Goal: Navigation & Orientation: Find specific page/section

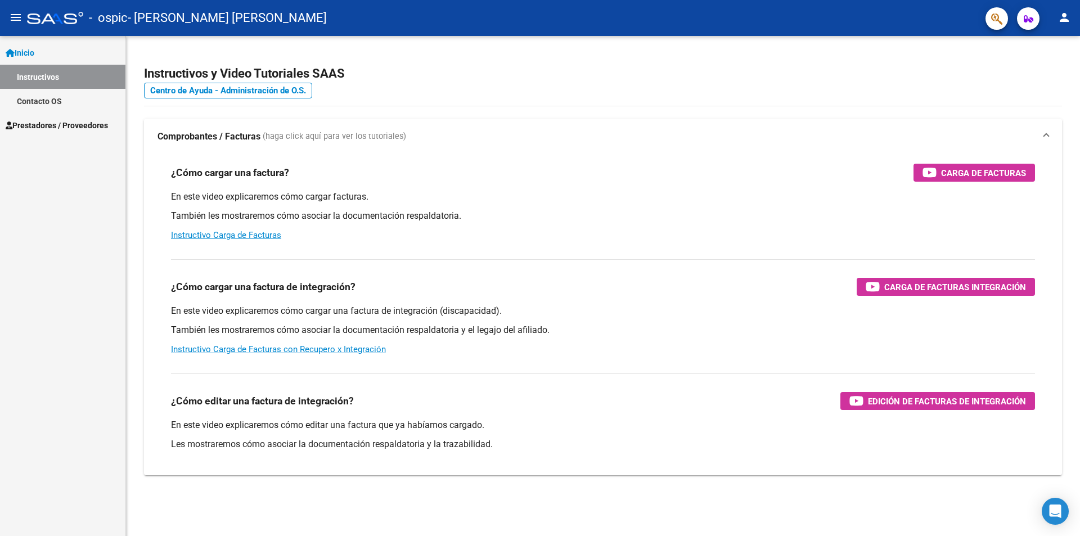
click at [22, 122] on span "Prestadores / Proveedores" at bounding box center [57, 125] width 102 height 12
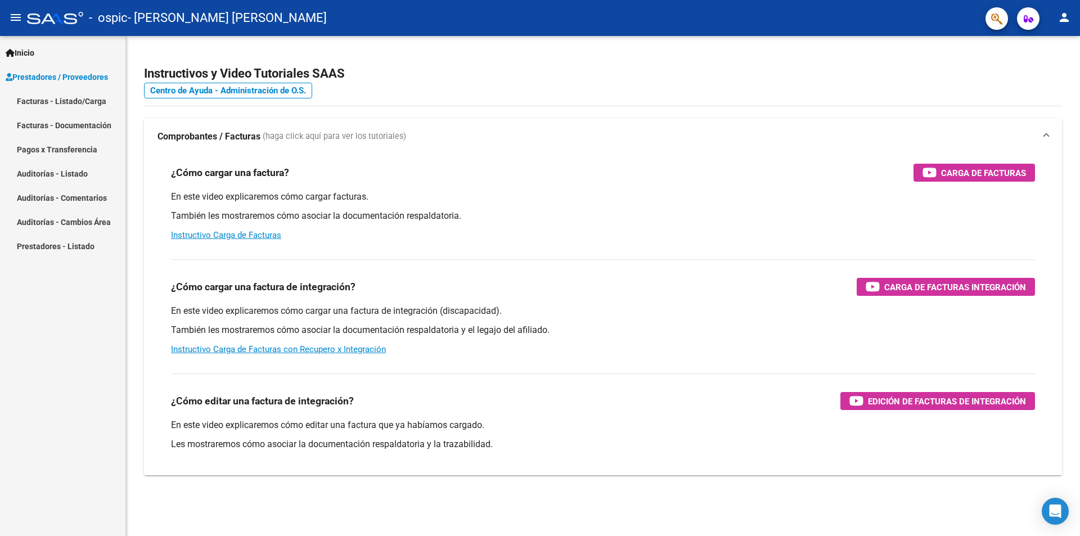
click at [40, 124] on link "Facturas - Documentación" at bounding box center [62, 125] width 125 height 24
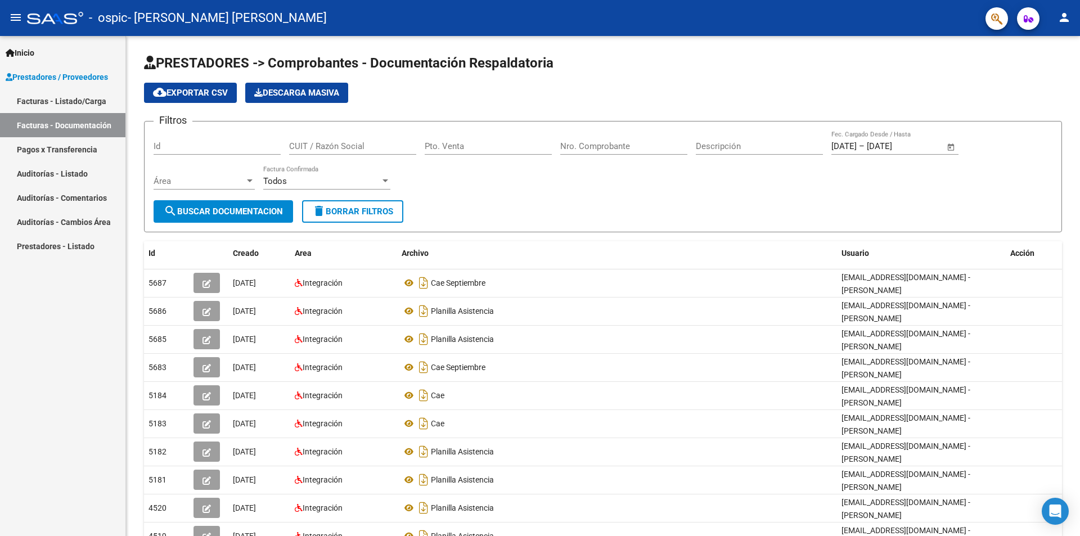
click at [35, 100] on link "Facturas - Listado/Carga" at bounding box center [62, 101] width 125 height 24
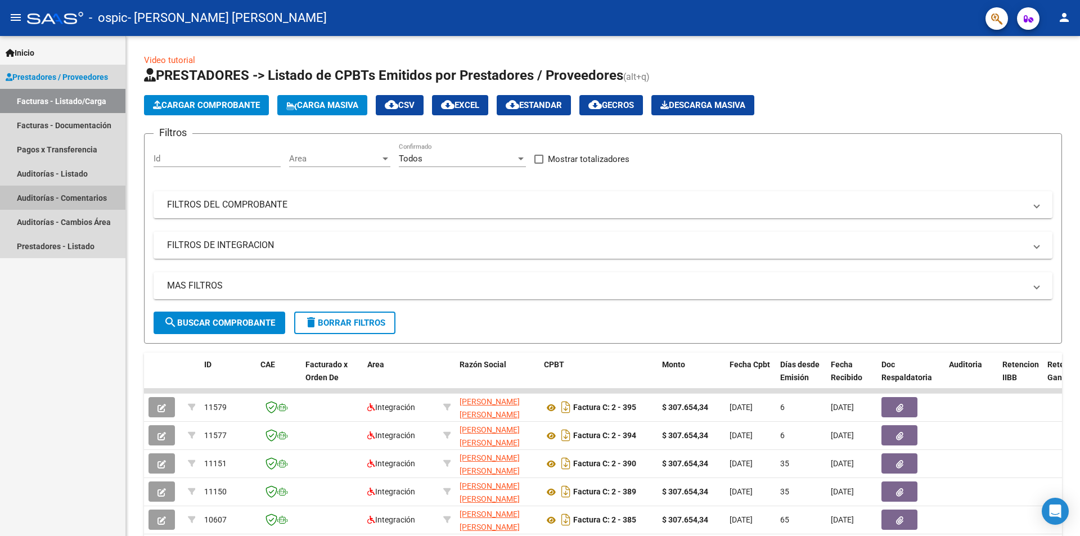
click at [41, 198] on link "Auditorías - Comentarios" at bounding box center [62, 198] width 125 height 24
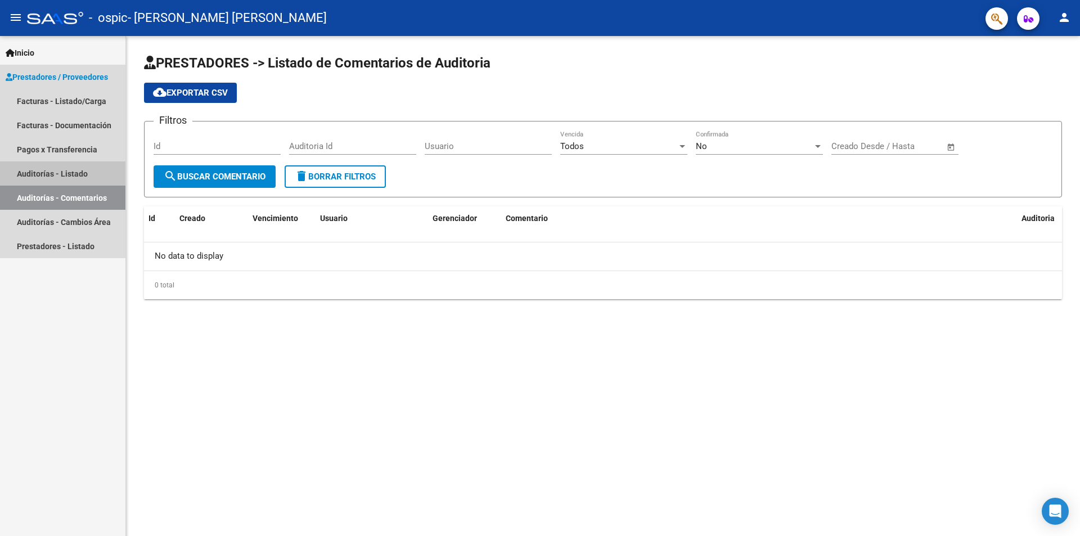
click at [30, 172] on link "Auditorías - Listado" at bounding box center [62, 174] width 125 height 24
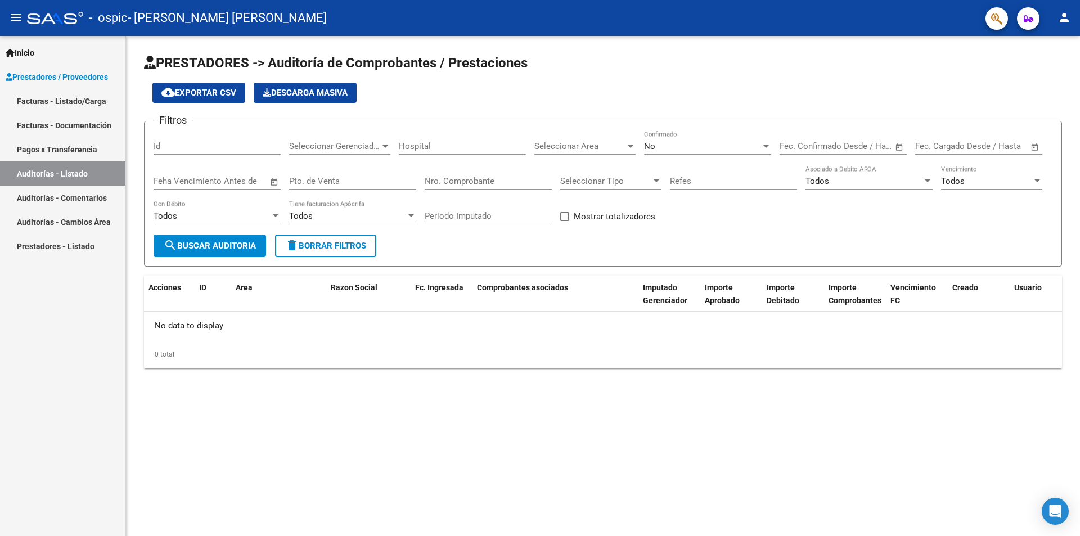
click at [45, 151] on link "Pagos x Transferencia" at bounding box center [62, 149] width 125 height 24
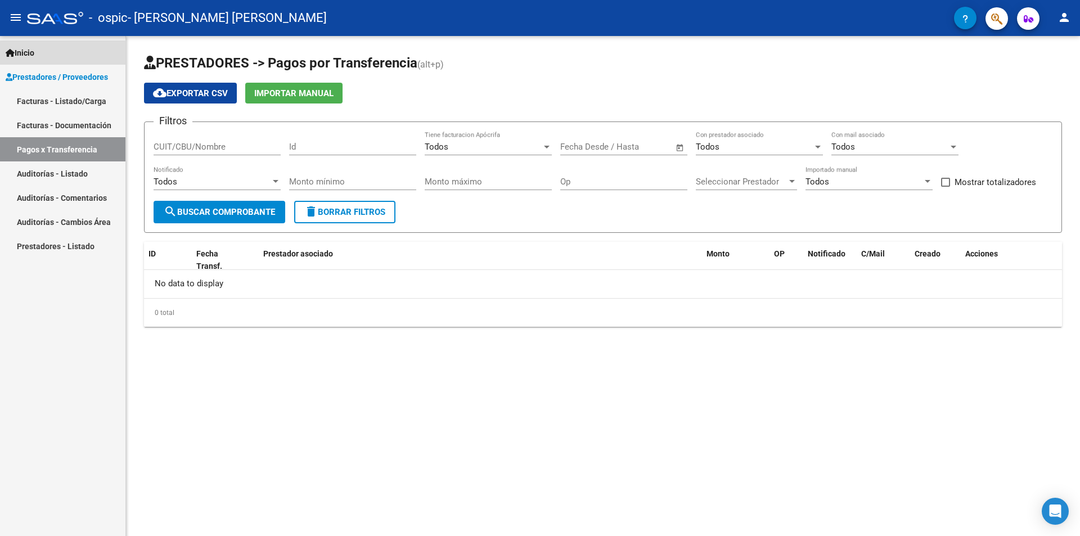
click at [24, 56] on span "Inicio" at bounding box center [20, 53] width 29 height 12
